Goal: Understand process/instructions

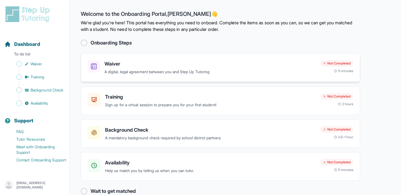
scroll to position [11, 0]
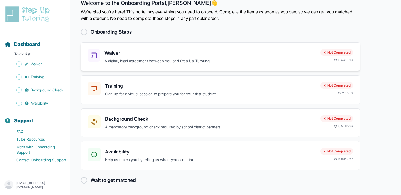
click at [204, 61] on p "A digital, legal agreement between you and Step Up Tutoring" at bounding box center [211, 61] width 212 height 6
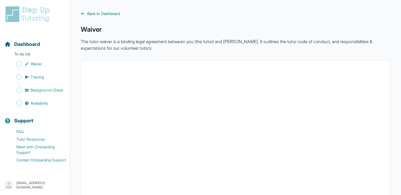
click at [111, 15] on span "Back to Dashboard" at bounding box center [103, 13] width 32 height 5
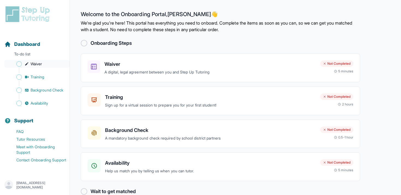
click at [19, 64] on span "Sidebar" at bounding box center [18, 63] width 5 height 5
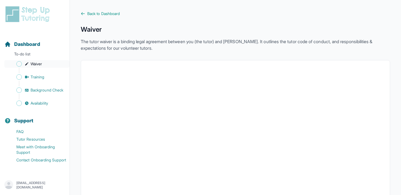
click at [22, 65] on link "Waiver" at bounding box center [36, 64] width 65 height 8
click at [85, 11] on icon at bounding box center [83, 13] width 4 height 4
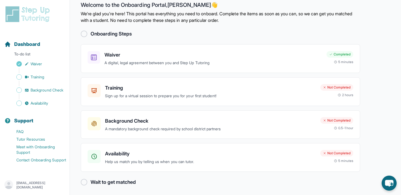
scroll to position [11, 0]
